Goal: Navigation & Orientation: Find specific page/section

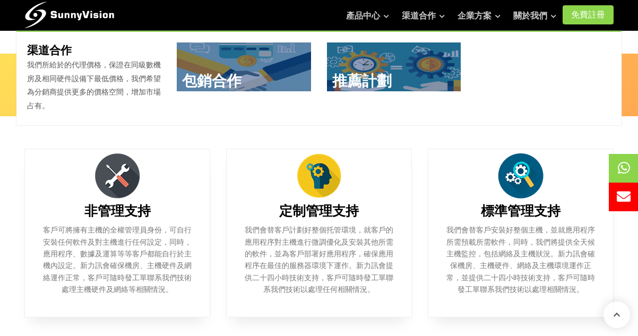
scroll to position [416, 0]
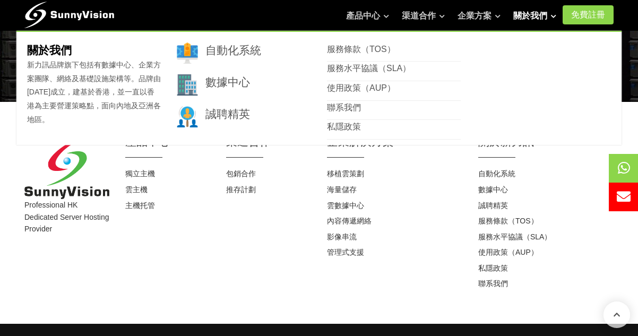
click at [518, 22] on link "關於我們" at bounding box center [534, 15] width 43 height 21
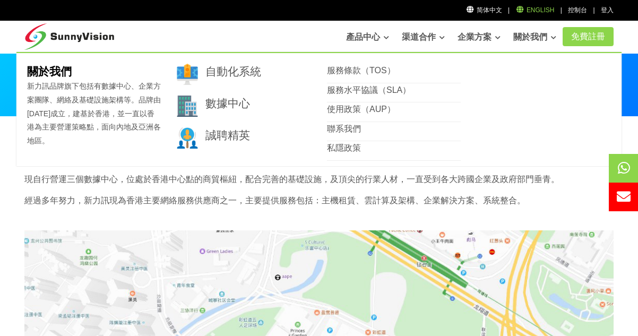
click at [525, 10] on icon at bounding box center [520, 9] width 10 height 7
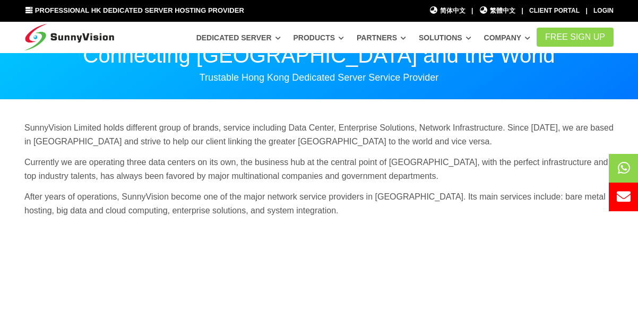
scroll to position [10, 0]
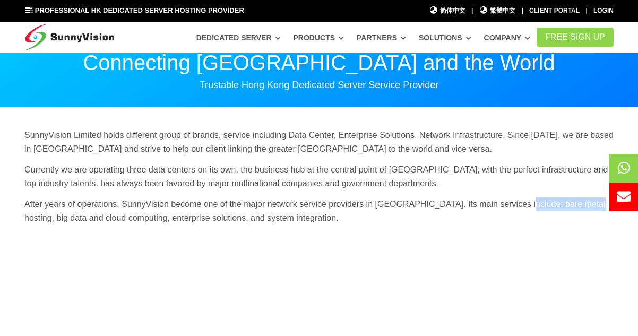
drag, startPoint x: 518, startPoint y: 205, endPoint x: 587, endPoint y: 207, distance: 69.5
click at [587, 207] on p "After years of operations, SunnyVision become one of the major network service …" at bounding box center [318, 210] width 589 height 27
click at [476, 176] on p "Currently we are operating three data centers on its own, the business hub at t…" at bounding box center [318, 176] width 589 height 27
click at [501, 14] on span "繁體中文" at bounding box center [497, 11] width 37 height 10
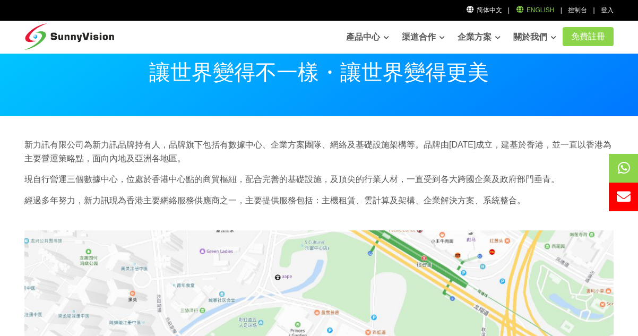
click at [532, 12] on link "English" at bounding box center [534, 9] width 39 height 7
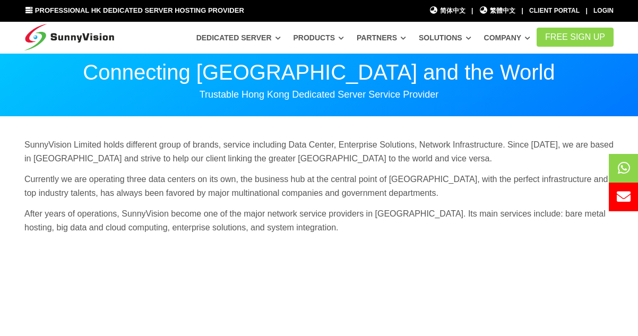
click at [523, 211] on p "After years of operations, SunnyVision become one of the major network service …" at bounding box center [318, 220] width 589 height 27
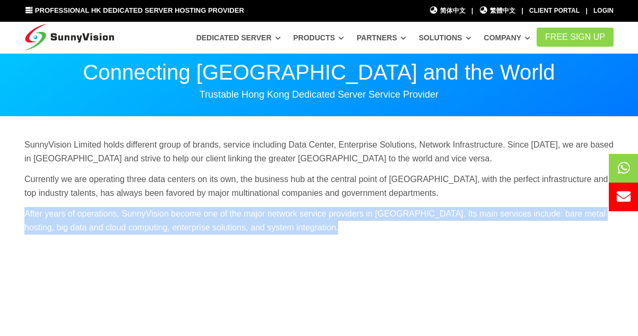
click at [545, 220] on p "After years of operations, SunnyVision become one of the major network service …" at bounding box center [318, 220] width 589 height 27
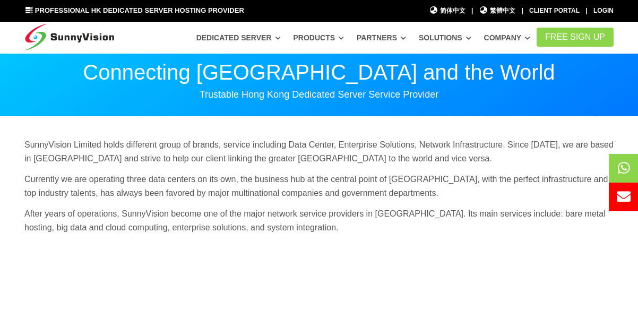
click at [527, 211] on p "After years of operations, SunnyVision become one of the major network service …" at bounding box center [318, 220] width 589 height 27
click at [480, 176] on p "Currently we are operating three data centers on its own, the business hub at t…" at bounding box center [318, 185] width 589 height 27
click at [507, 8] on span "繁體中文" at bounding box center [497, 11] width 37 height 10
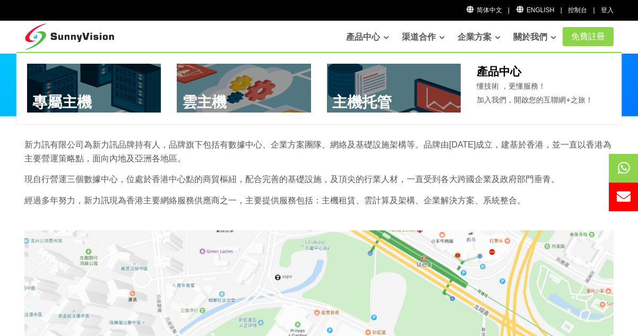
click at [367, 94] on link at bounding box center [394, 88] width 134 height 49
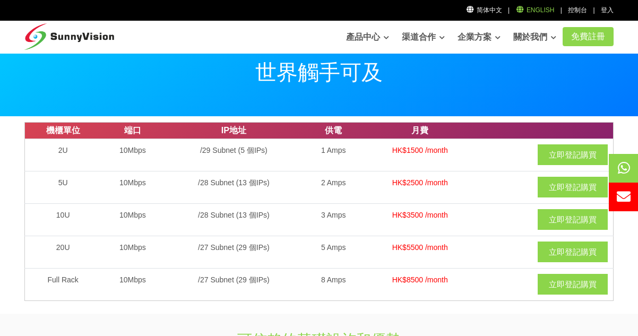
click at [543, 8] on link "English" at bounding box center [534, 9] width 39 height 7
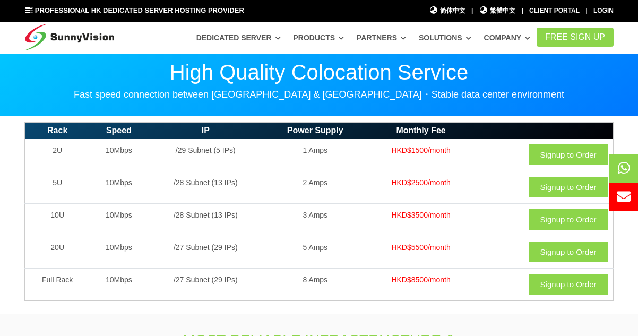
click at [353, 79] on p "High Quality Colocation Service" at bounding box center [318, 72] width 589 height 21
click at [371, 90] on p "Fast speed connection between Hong Kong & China・Stable data center environment" at bounding box center [318, 94] width 589 height 13
click at [516, 11] on span "繁體中文" at bounding box center [497, 11] width 37 height 10
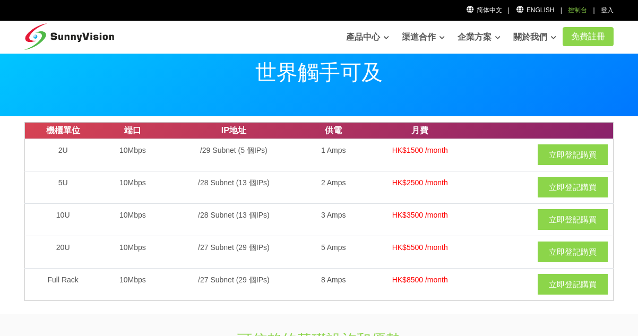
click at [571, 7] on link "控制台" at bounding box center [577, 9] width 19 height 7
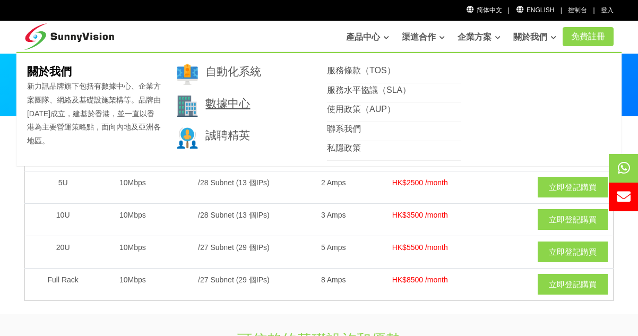
click at [244, 108] on link "數據中心" at bounding box center [227, 103] width 45 height 12
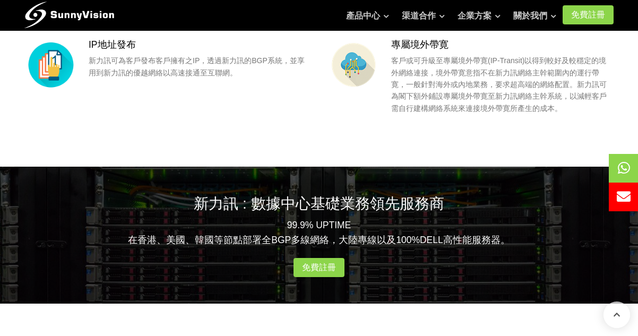
scroll to position [1002, 0]
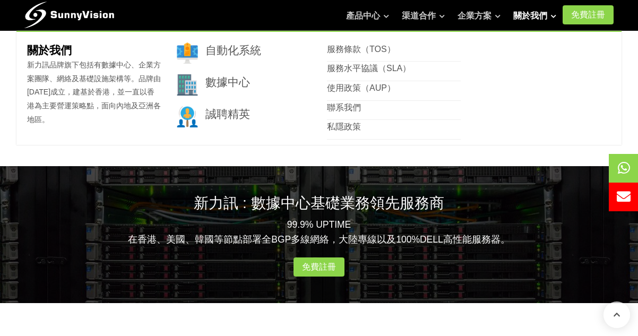
click at [517, 10] on link "關於我們" at bounding box center [534, 15] width 43 height 21
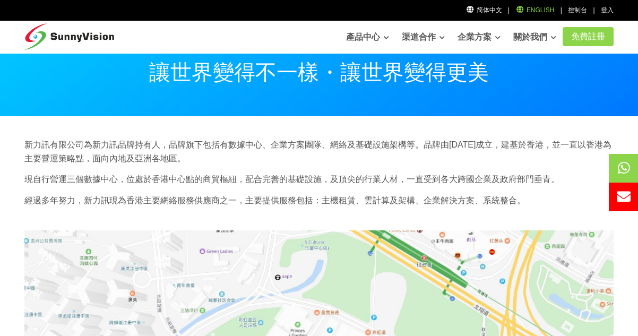
click at [544, 11] on link "English" at bounding box center [534, 9] width 39 height 7
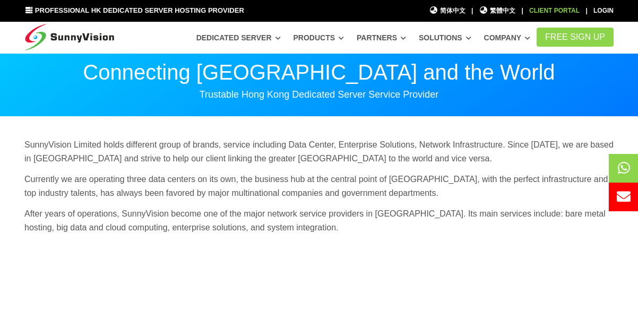
click at [552, 7] on link "Client Portal" at bounding box center [554, 10] width 50 height 7
click at [510, 7] on span "繁體中文" at bounding box center [497, 11] width 37 height 10
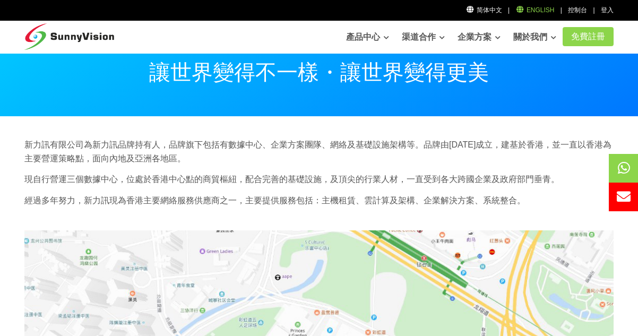
click at [532, 10] on link "English" at bounding box center [534, 9] width 39 height 7
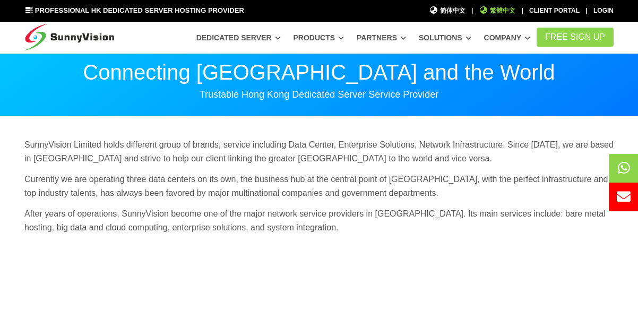
click at [499, 15] on span "繁體中文" at bounding box center [497, 11] width 37 height 10
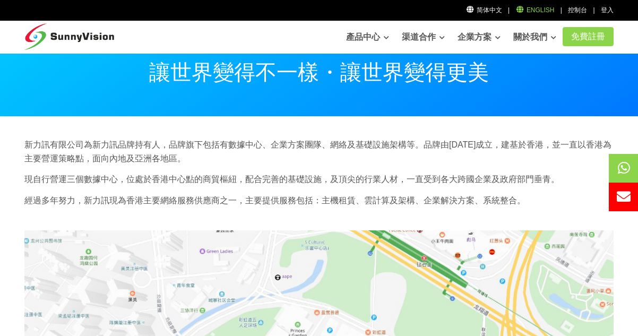
click at [529, 10] on link "English" at bounding box center [534, 9] width 39 height 7
